Goal: Task Accomplishment & Management: Use online tool/utility

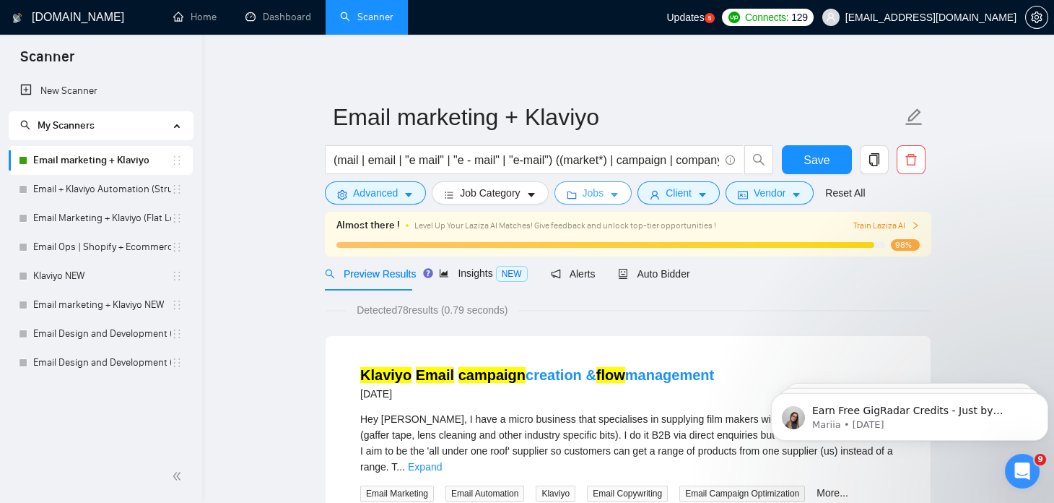
click at [572, 190] on icon "folder" at bounding box center [572, 195] width 10 height 10
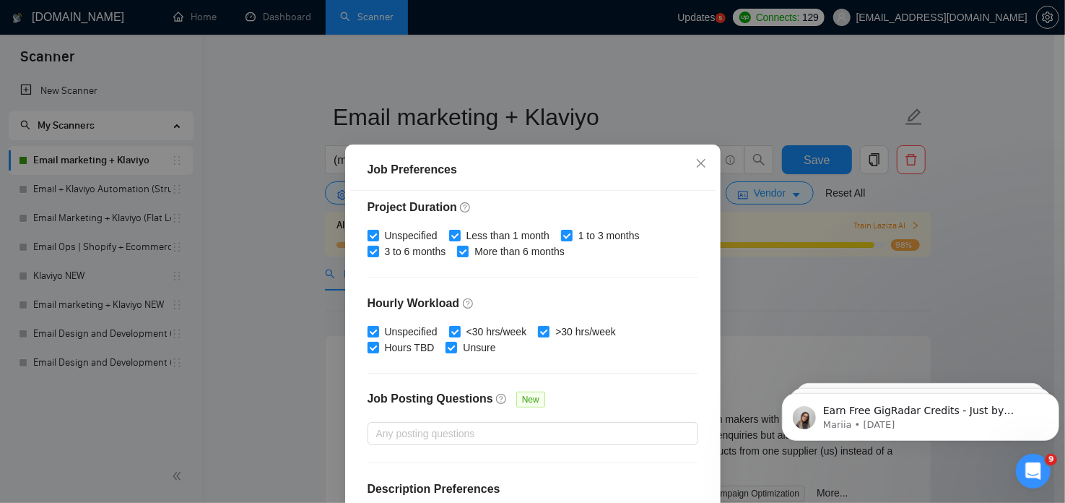
scroll to position [456, 0]
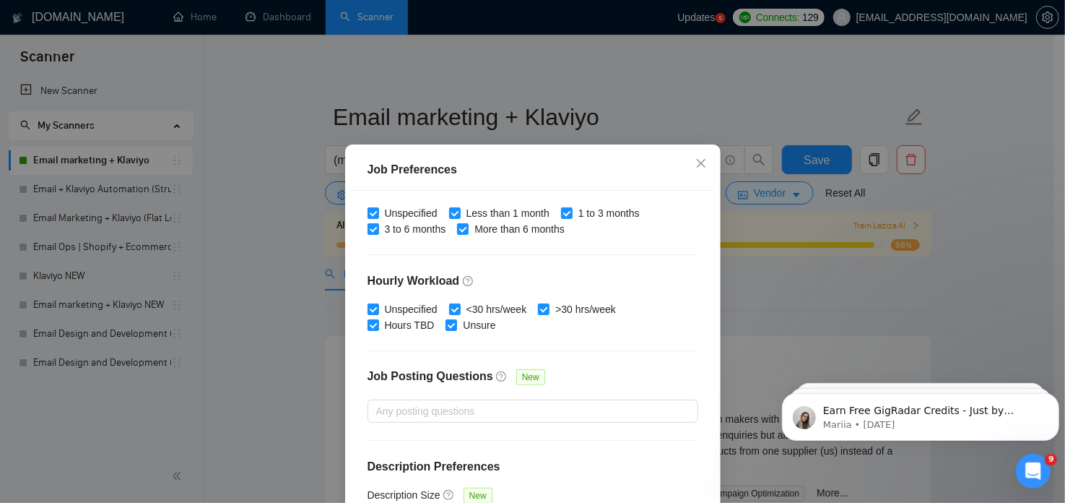
click at [609, 66] on div "Job Preferences Budget Project Type All Fixed Price Hourly Rate Fixed Price Bud…" at bounding box center [532, 251] width 1065 height 503
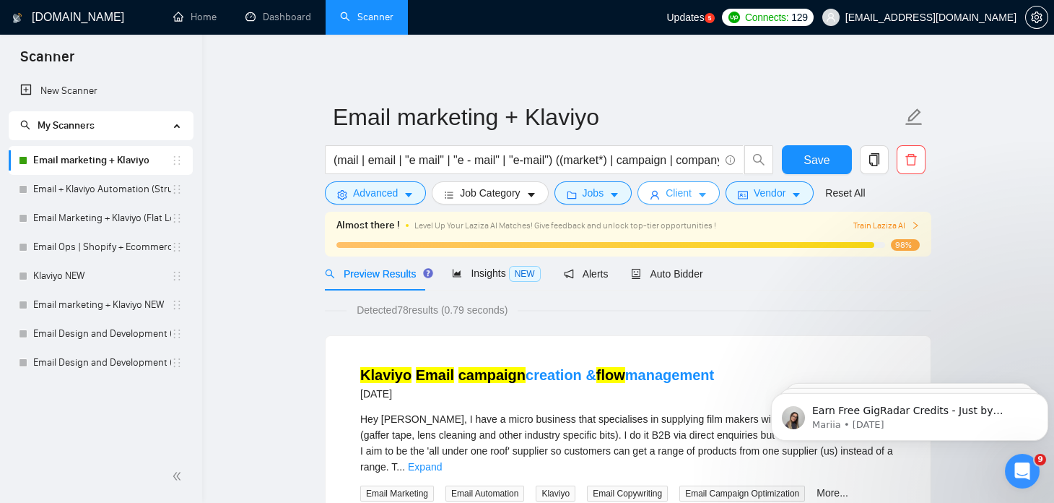
click at [666, 191] on span "Client" at bounding box center [679, 193] width 26 height 16
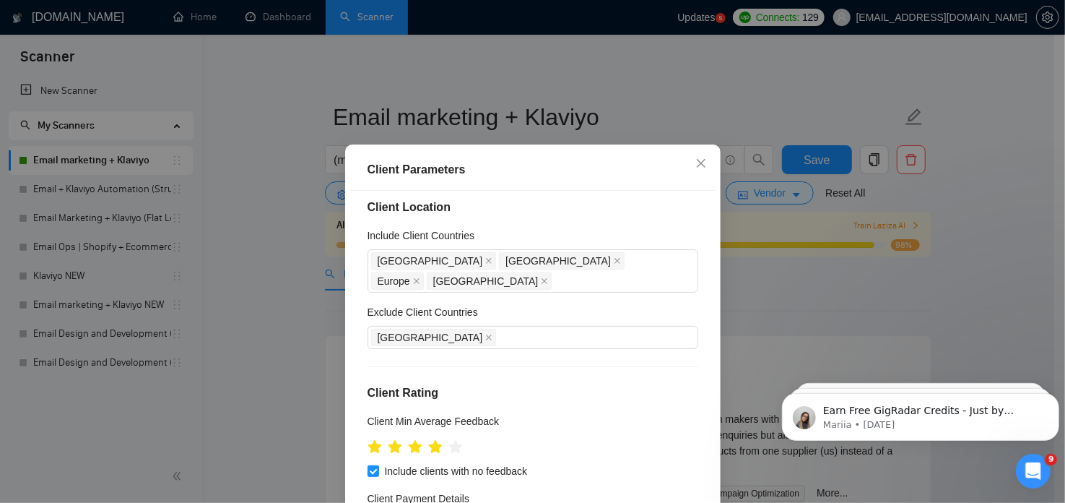
scroll to position [0, 0]
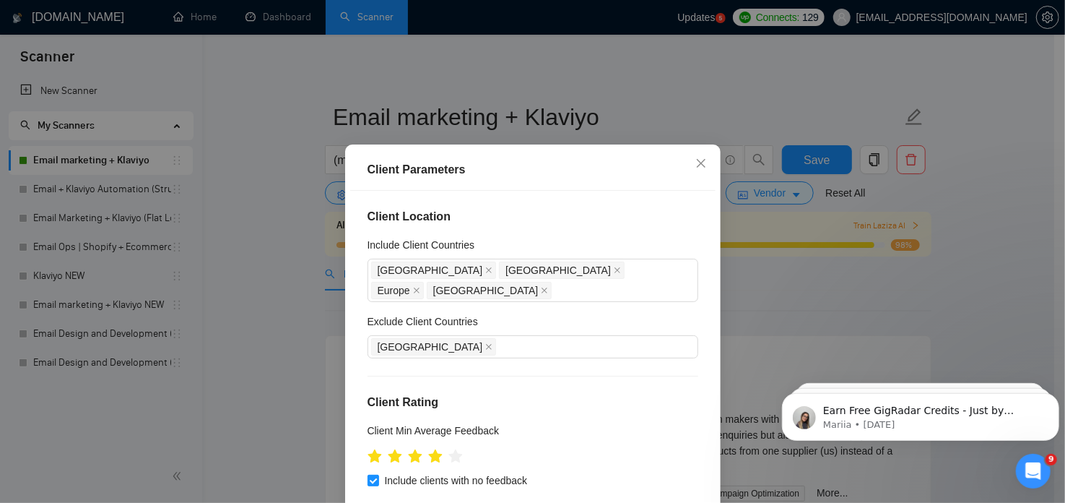
click at [635, 54] on div "Client Parameters Client Location Include Client Countries [GEOGRAPHIC_DATA] [G…" at bounding box center [532, 251] width 1065 height 503
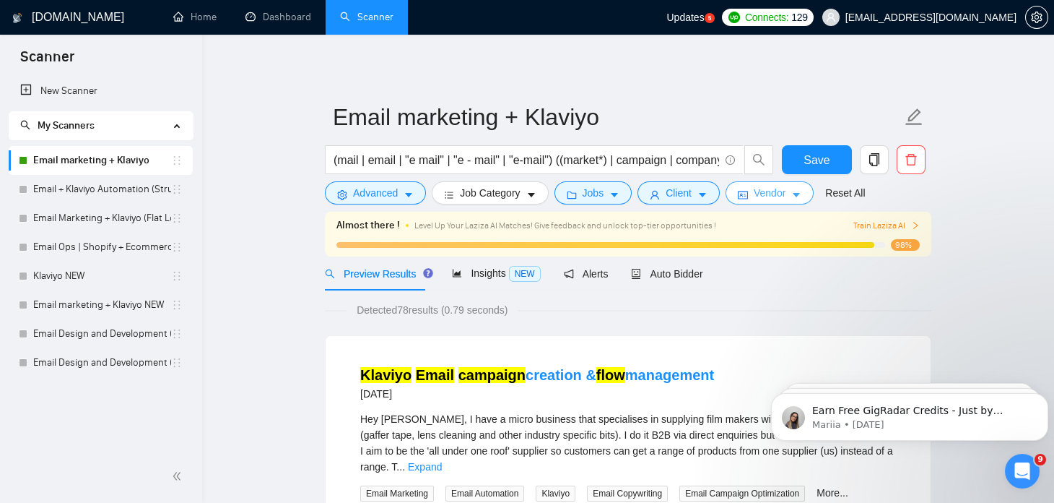
click at [775, 195] on span "Vendor" at bounding box center [770, 193] width 32 height 16
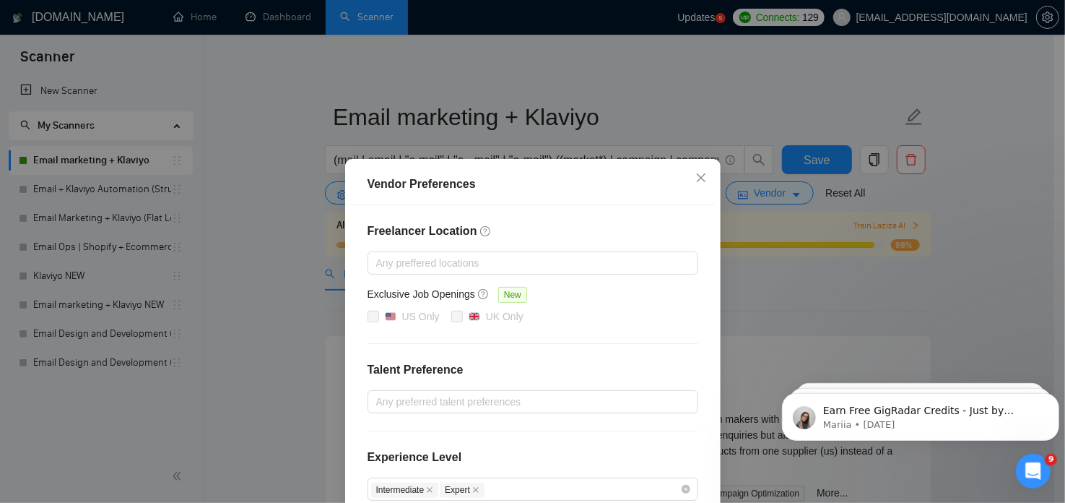
scroll to position [162, 0]
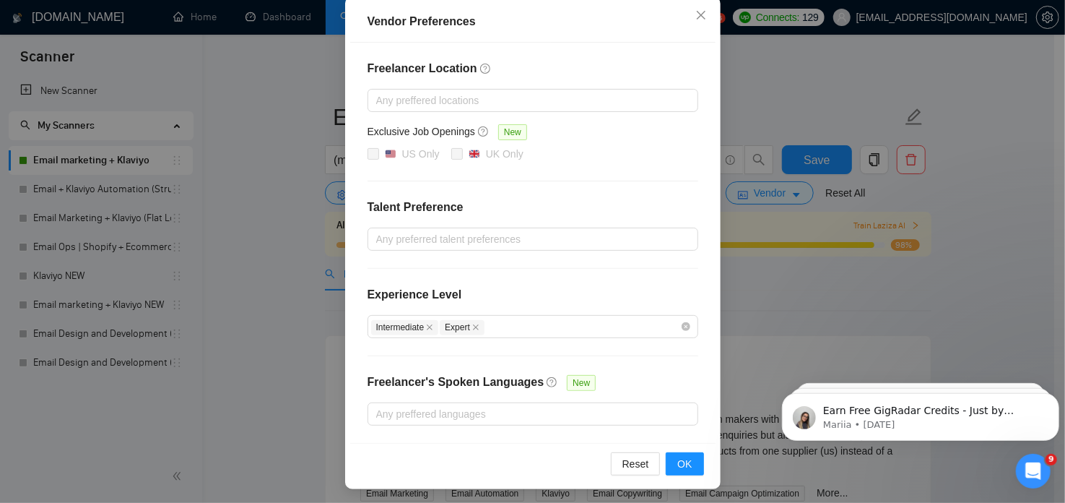
click at [285, 112] on div "Vendor Preferences Freelancer Location Any preffered locations Exclusive Job Op…" at bounding box center [532, 251] width 1065 height 503
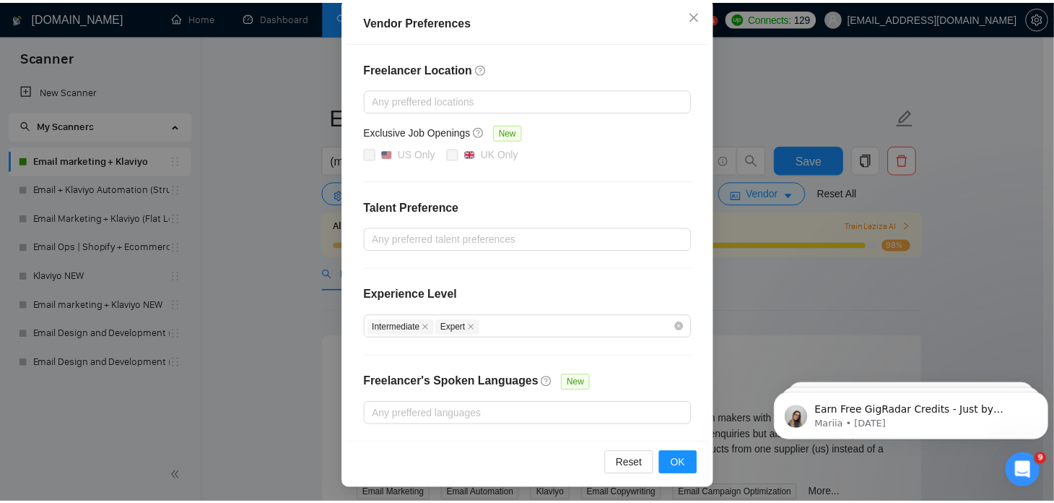
scroll to position [90, 0]
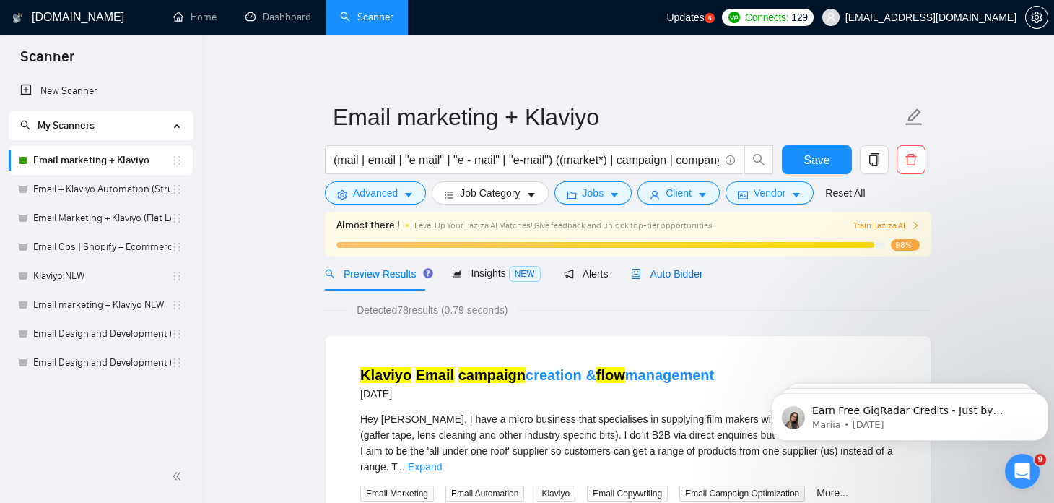
click at [651, 271] on span "Auto Bidder" at bounding box center [666, 274] width 71 height 12
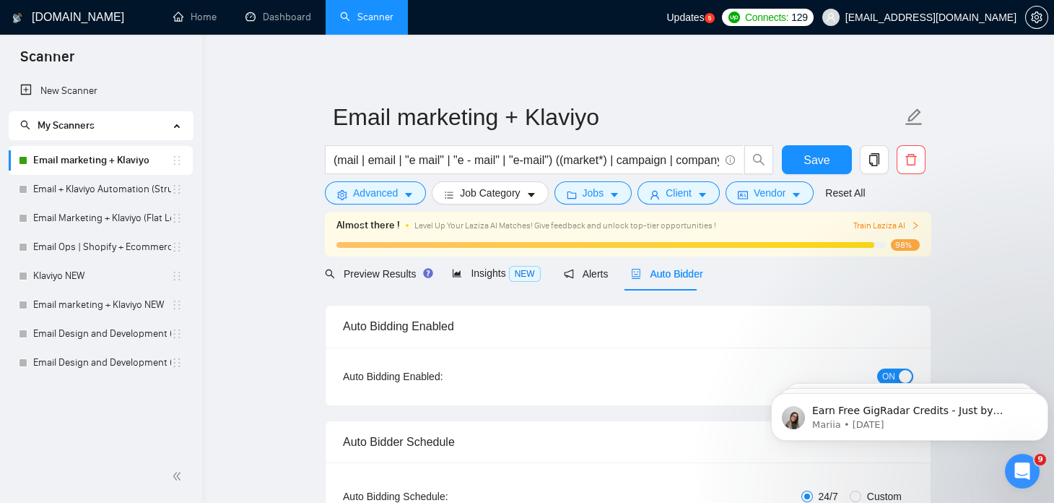
checkbox input "true"
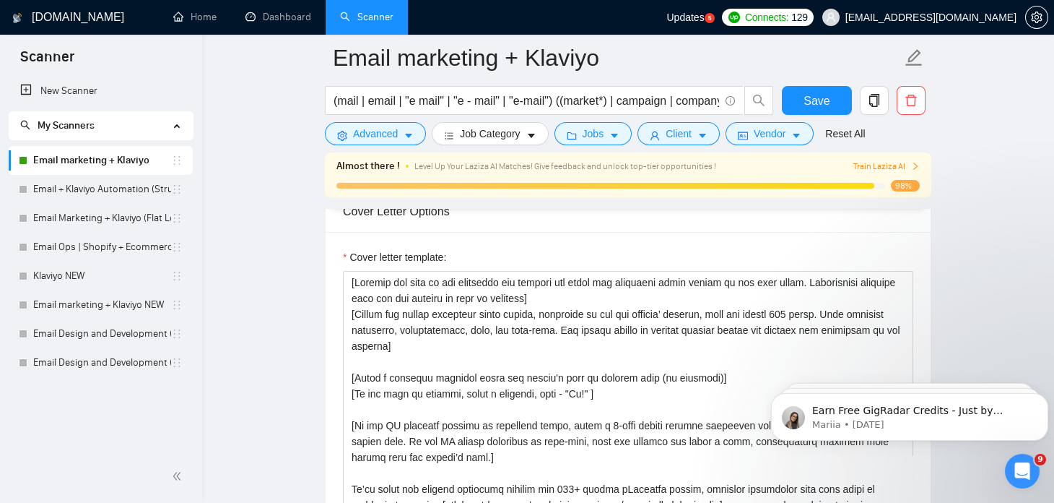
scroll to position [1472, 0]
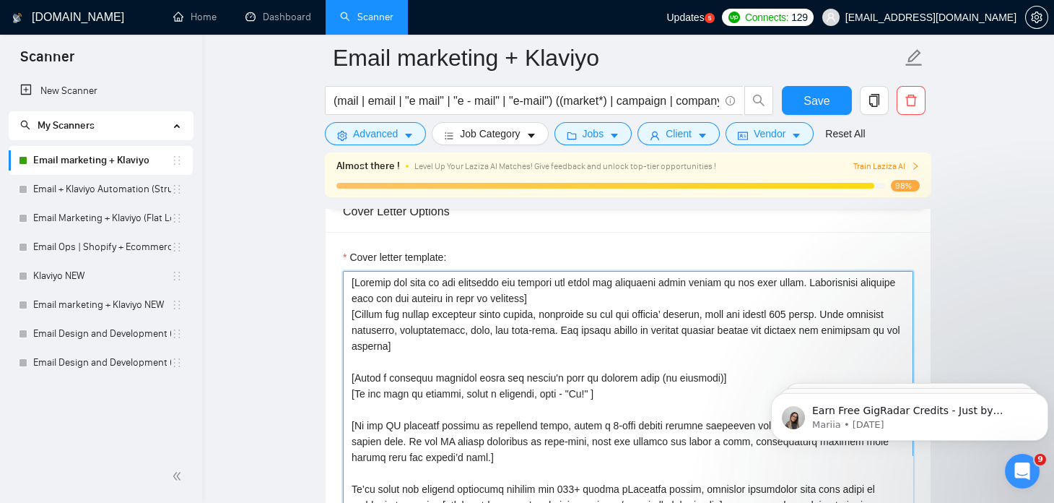
click at [430, 330] on textarea "Cover letter template:" at bounding box center [628, 433] width 570 height 325
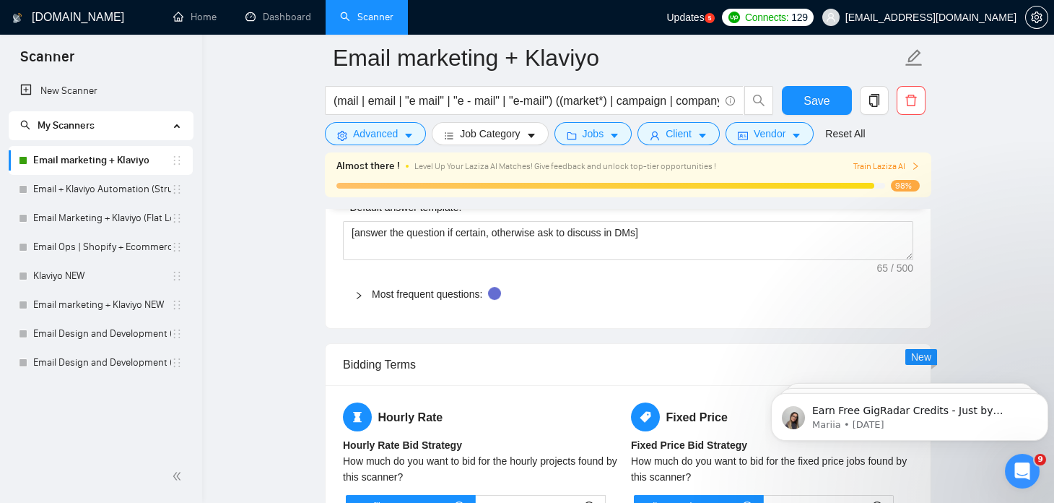
scroll to position [1957, 0]
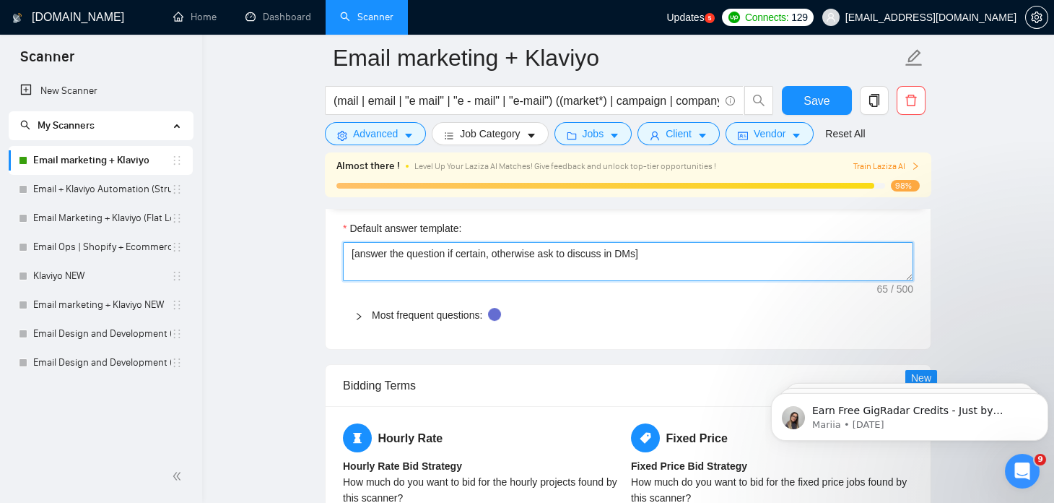
click at [387, 247] on textarea "[answer the question if certain, otherwise ask to discuss in DMs]" at bounding box center [628, 261] width 570 height 39
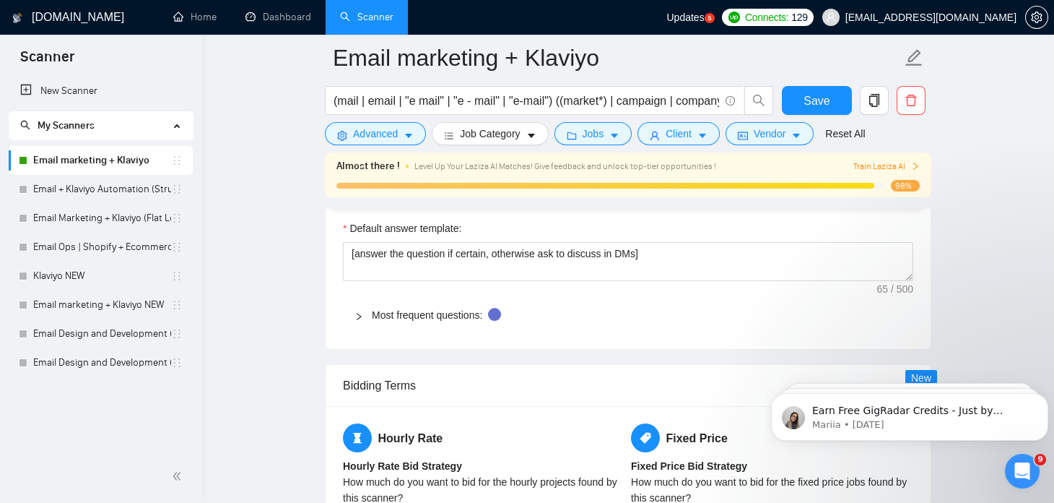
click at [357, 314] on icon "right" at bounding box center [359, 316] width 4 height 7
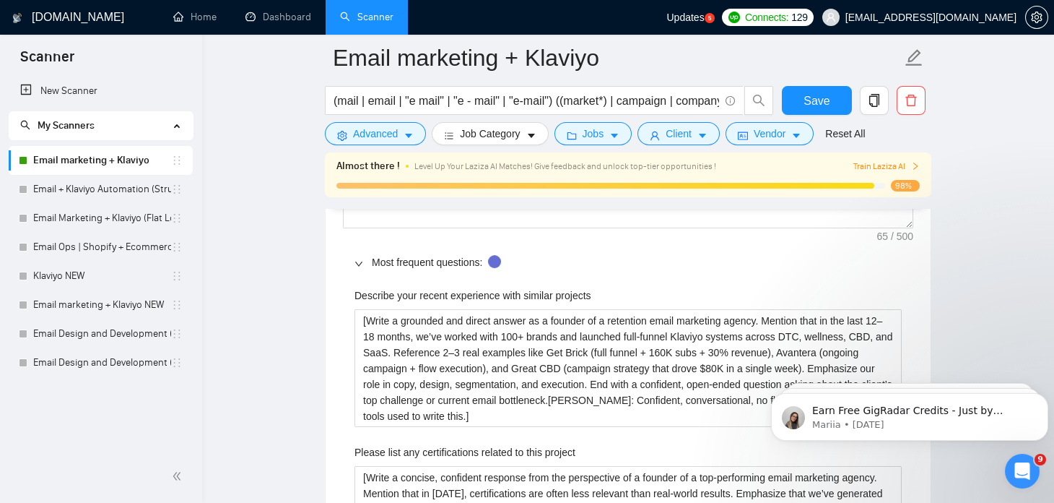
scroll to position [2021, 0]
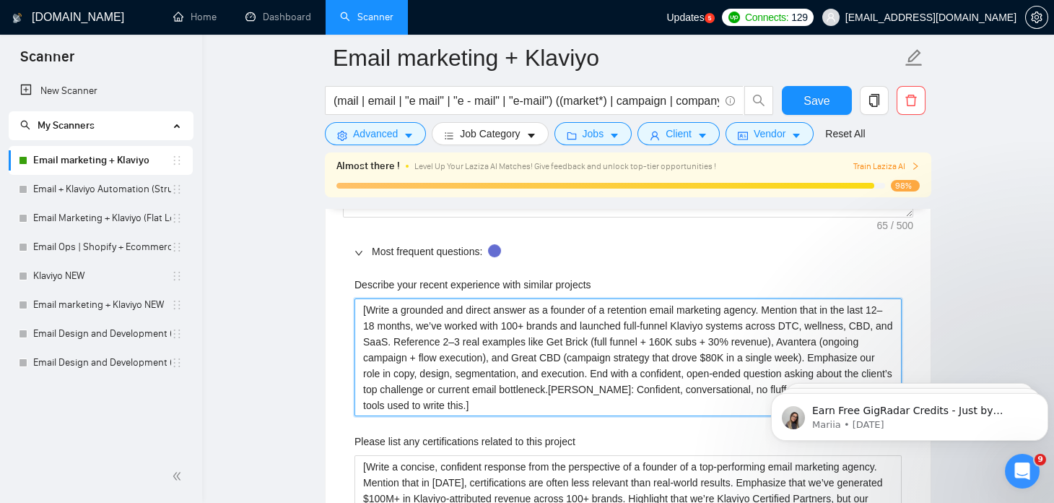
click at [442, 337] on projects "[Write a grounded and direct answer as a founder of a retention email marketing…" at bounding box center [628, 357] width 547 height 118
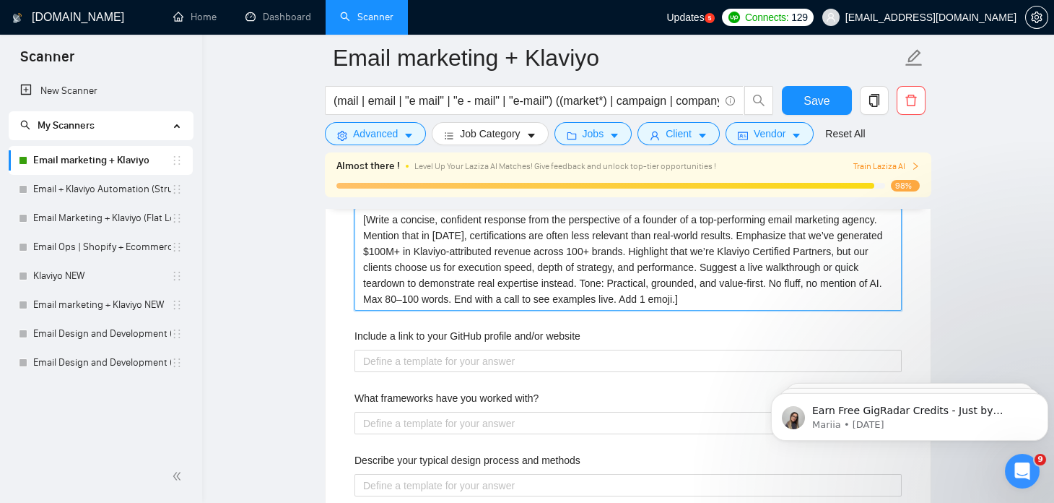
click at [445, 272] on project "[Write a concise, confident response from the perspective of a founder of a top…" at bounding box center [628, 259] width 547 height 103
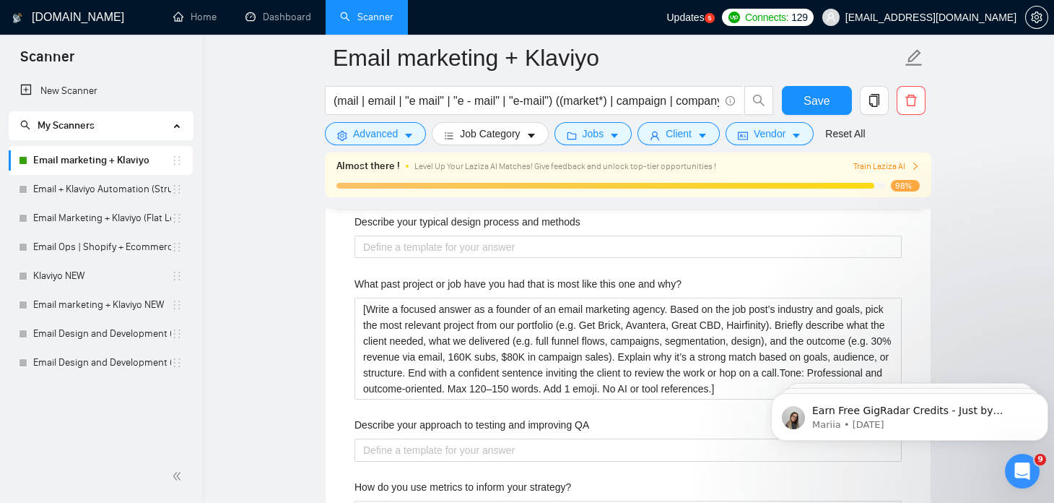
scroll to position [2505, 0]
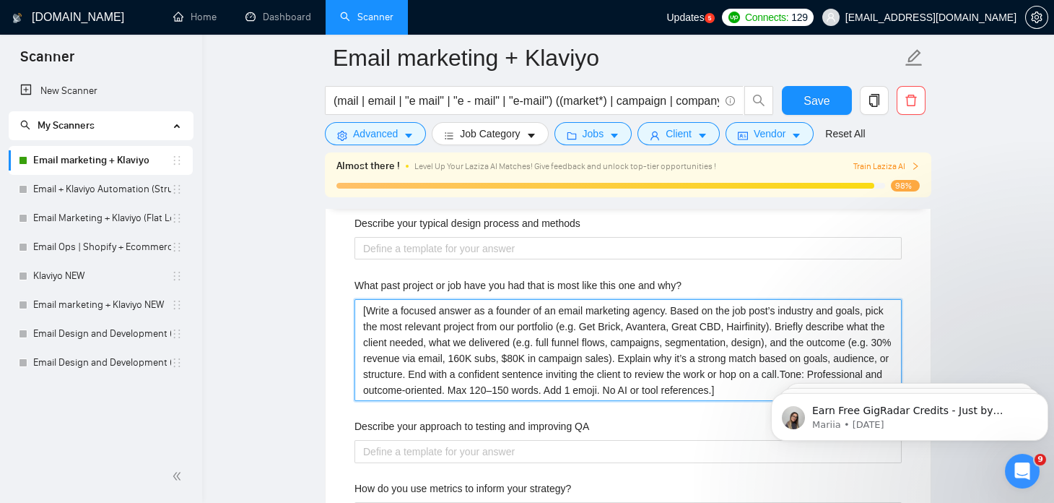
click at [462, 323] on why\? "[Write a focused answer as a founder of an email marketing agency. Based on the…" at bounding box center [628, 350] width 547 height 103
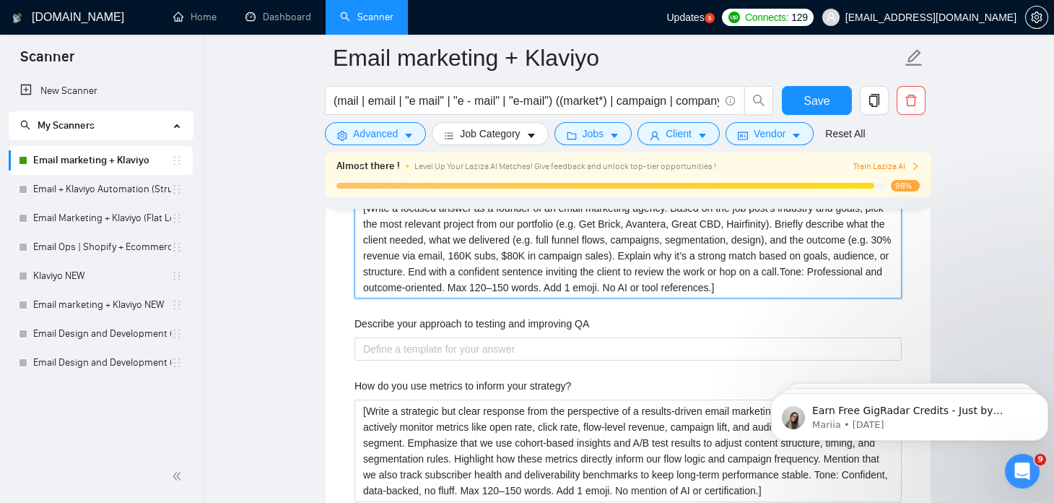
scroll to position [2607, 0]
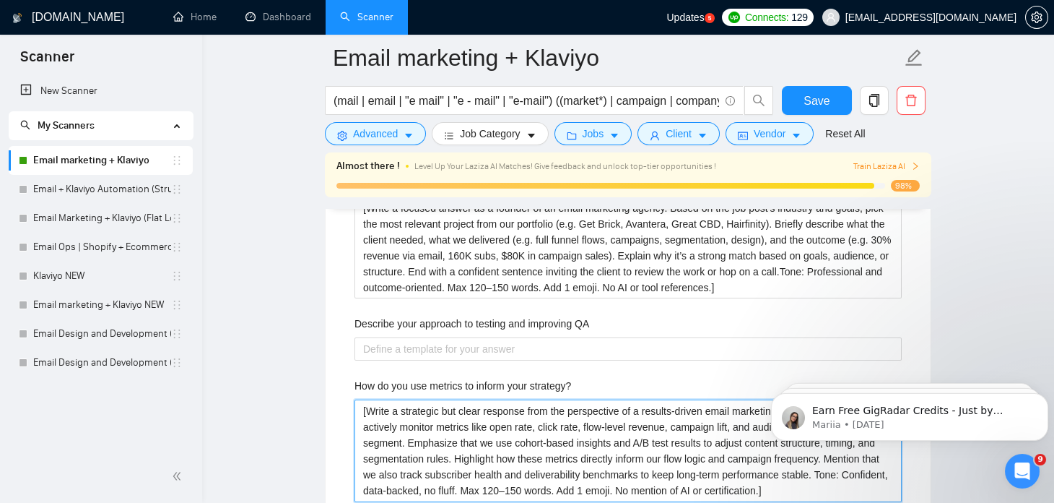
click at [433, 443] on strategy\? "[Write a strategic but clear response from the perspective of a results-driven …" at bounding box center [628, 450] width 547 height 103
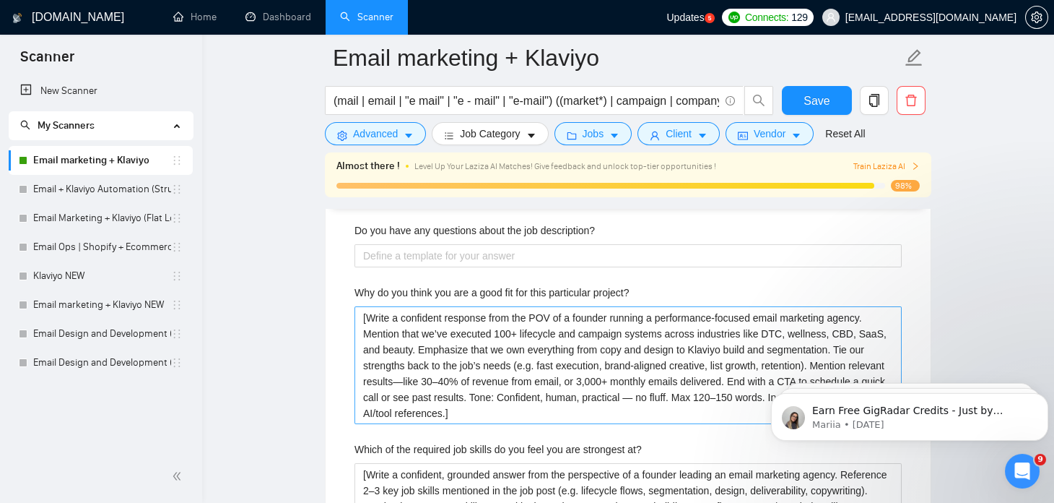
scroll to position [2916, 0]
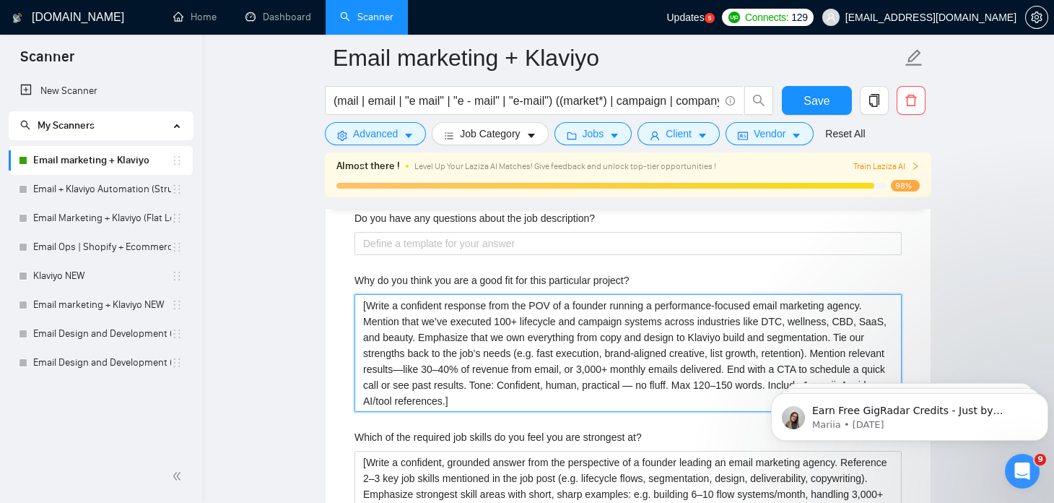
click at [411, 352] on project\? "[Write a confident response from the POV of a founder running a performance-foc…" at bounding box center [628, 353] width 547 height 118
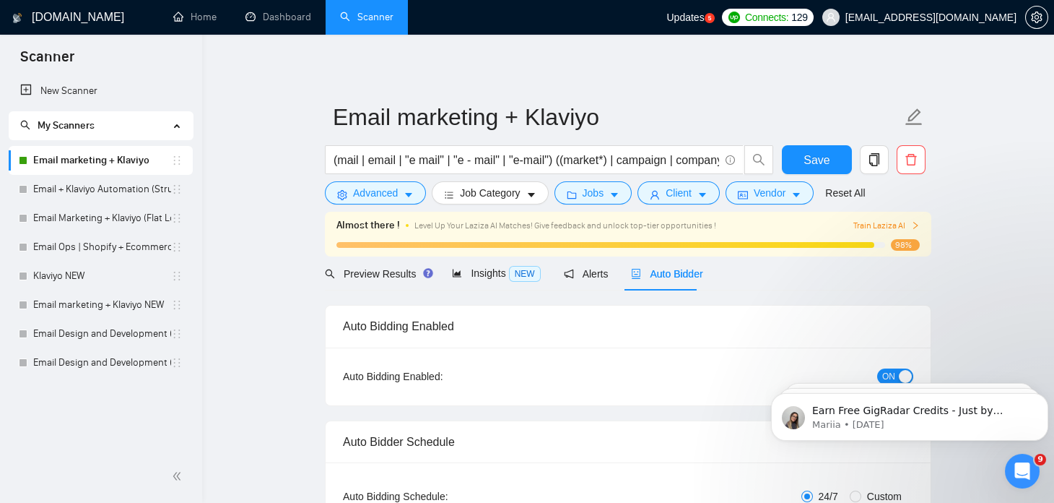
scroll to position [0, 0]
click at [1044, 396] on icon "Dismiss notification" at bounding box center [1044, 397] width 8 height 8
click at [1044, 396] on icon "Dismiss notification" at bounding box center [1044, 397] width 6 height 6
